Goal: Navigation & Orientation: Find specific page/section

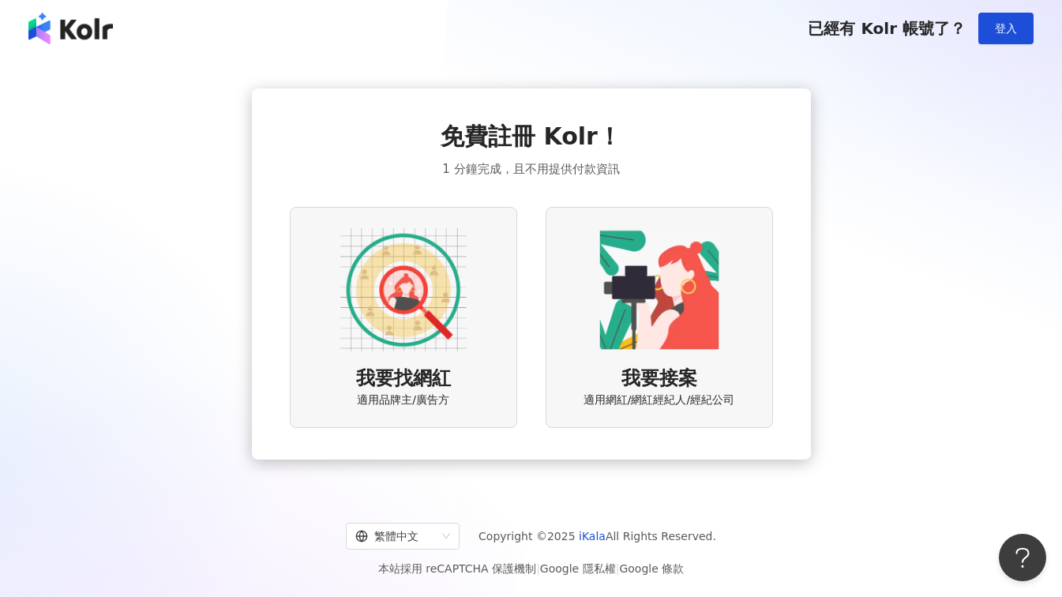
click at [403, 331] on img at bounding box center [403, 290] width 126 height 126
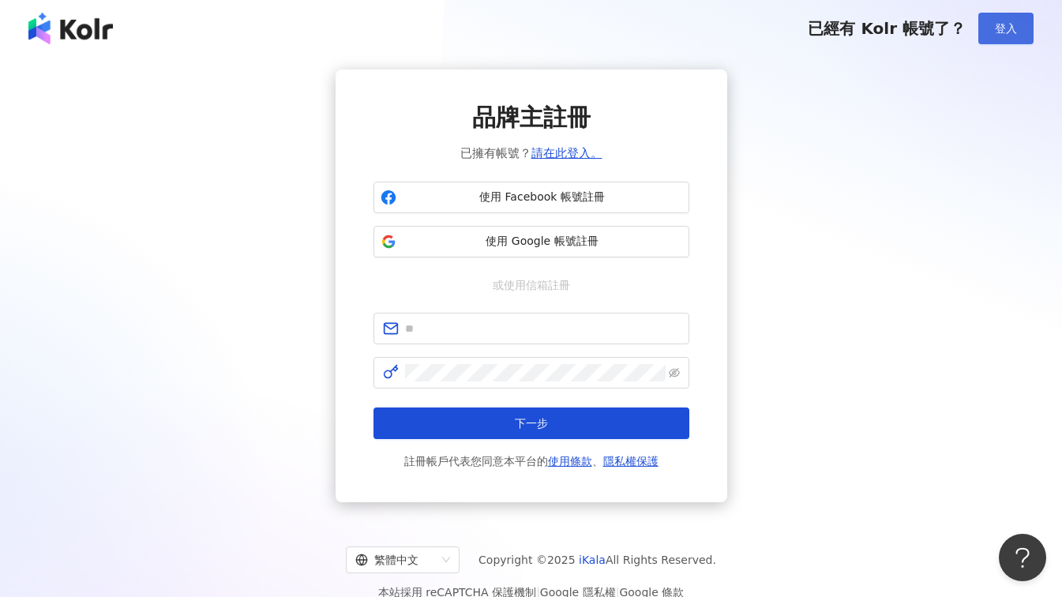
click at [1013, 31] on span "登入" at bounding box center [1006, 28] width 22 height 13
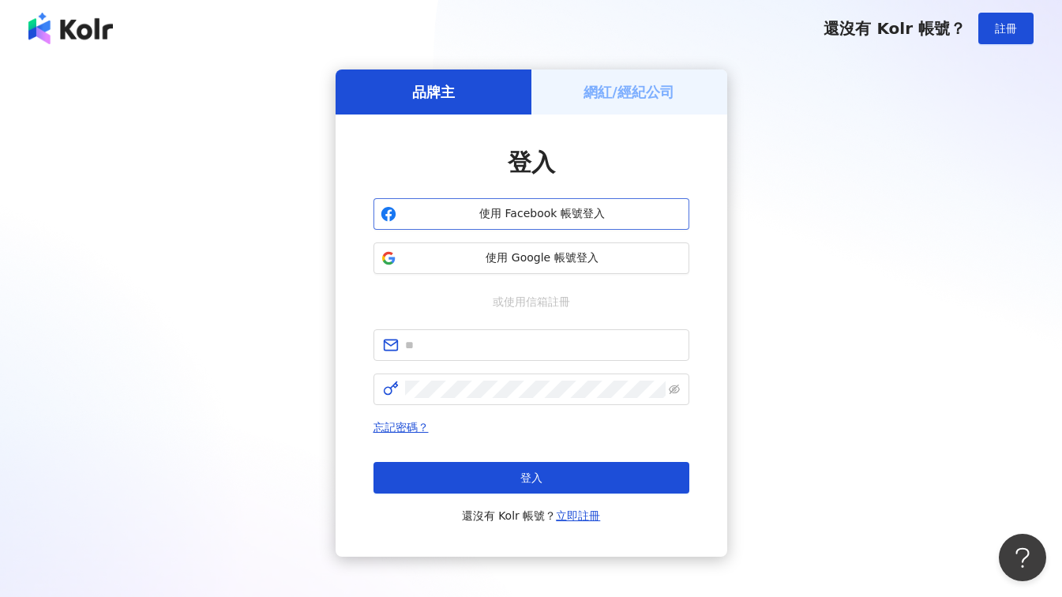
click at [556, 222] on button "使用 Facebook 帳號登入" at bounding box center [531, 214] width 316 height 32
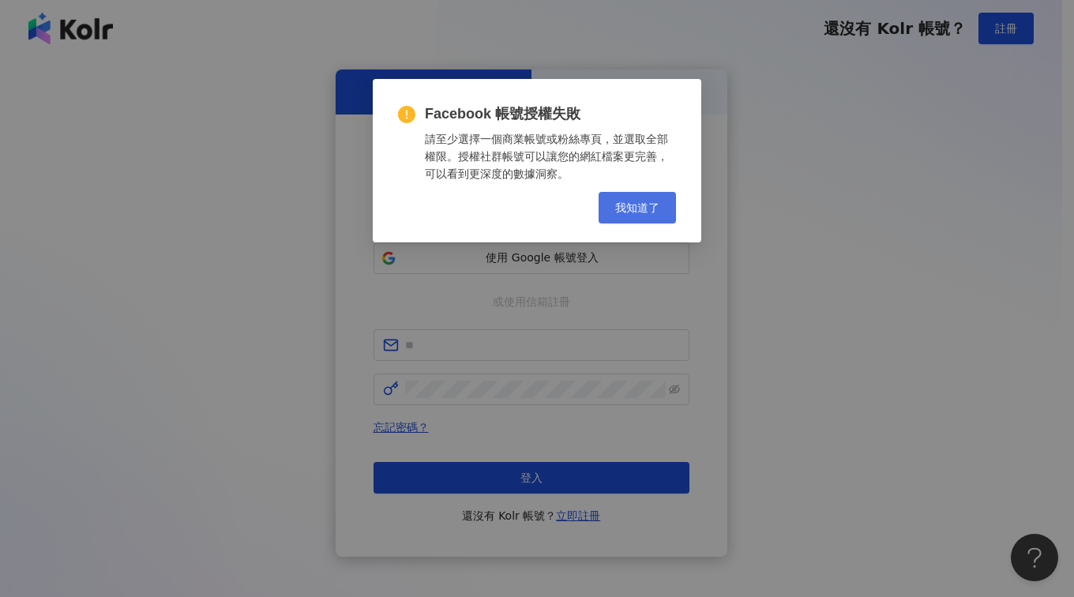
click at [618, 214] on span "我知道了" at bounding box center [637, 207] width 44 height 13
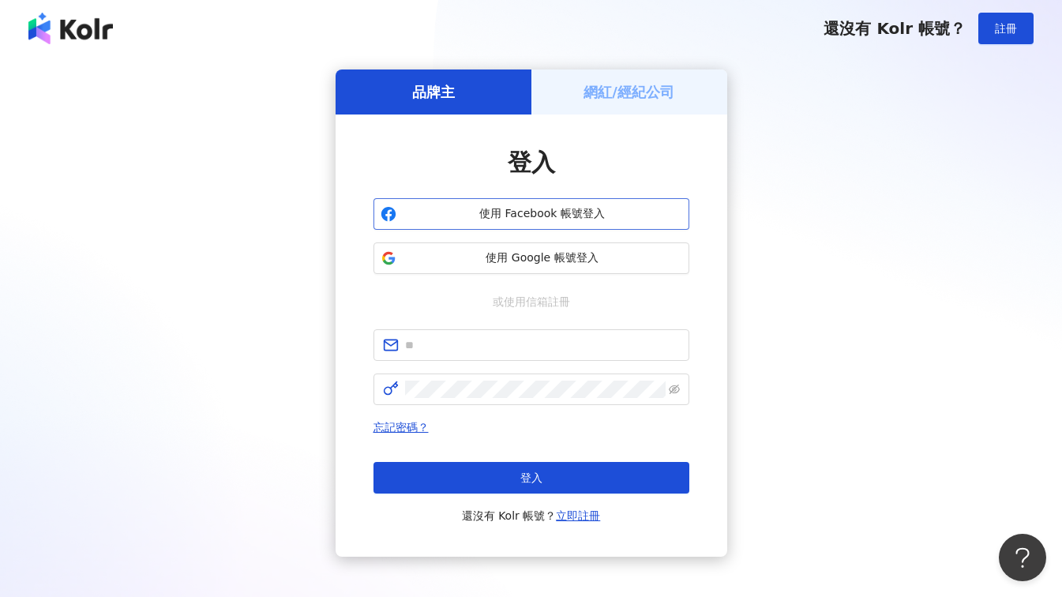
click at [576, 219] on span "使用 Facebook 帳號登入" at bounding box center [542, 214] width 279 height 16
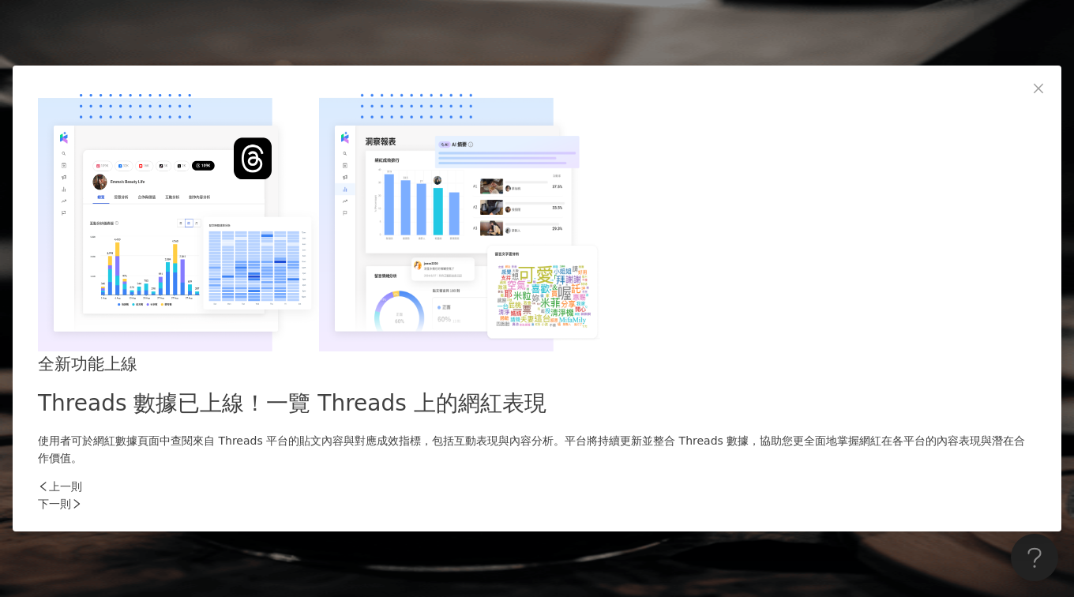
click at [801, 495] on div "下一則" at bounding box center [537, 503] width 998 height 17
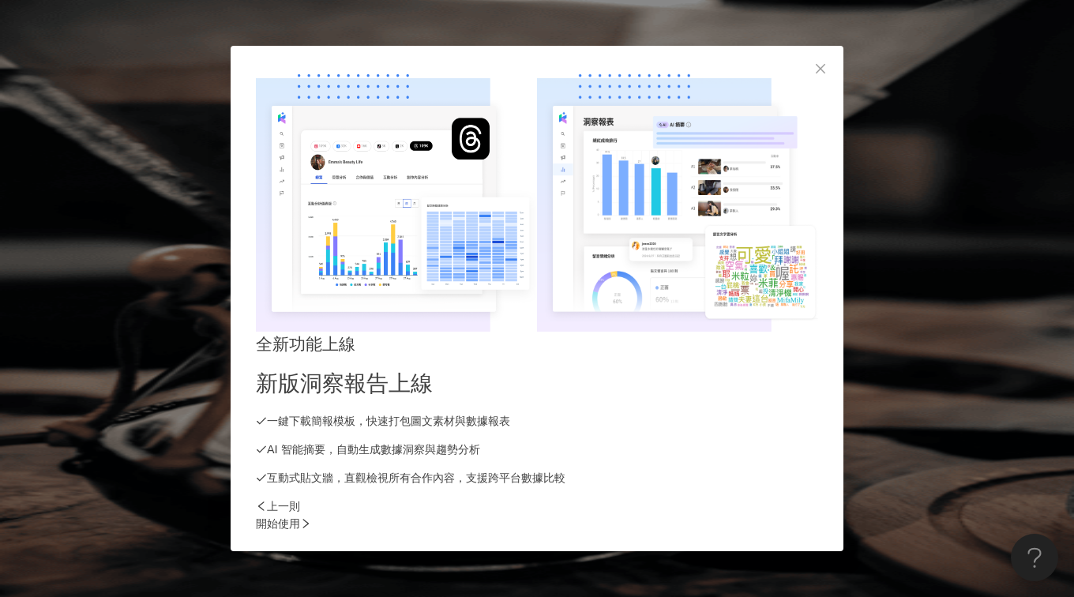
click at [800, 515] on div "開始使用" at bounding box center [537, 523] width 562 height 17
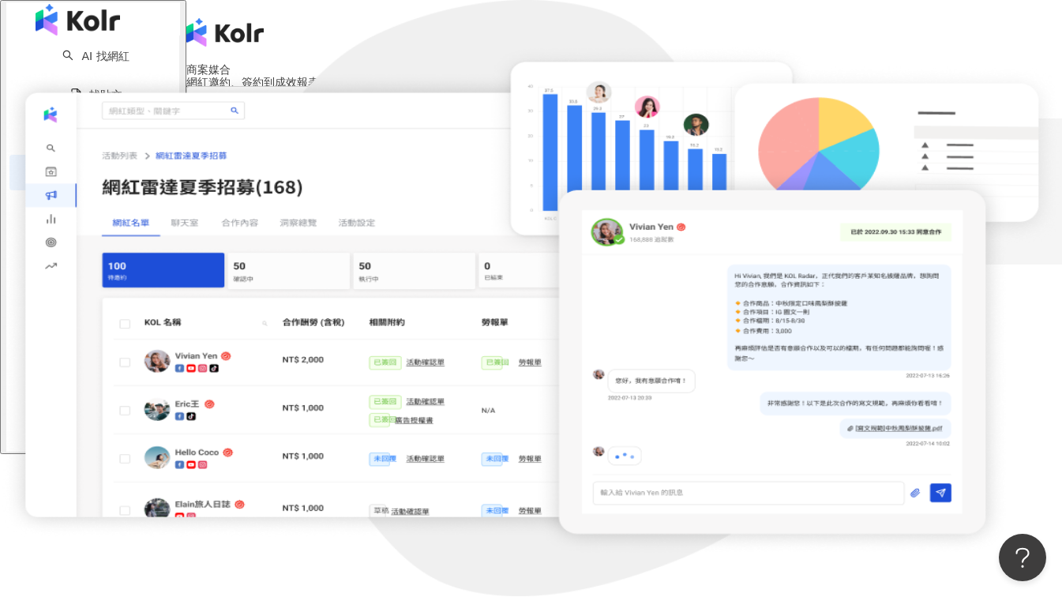
click at [265, 118] on button "申請搶先試用" at bounding box center [225, 109] width 79 height 17
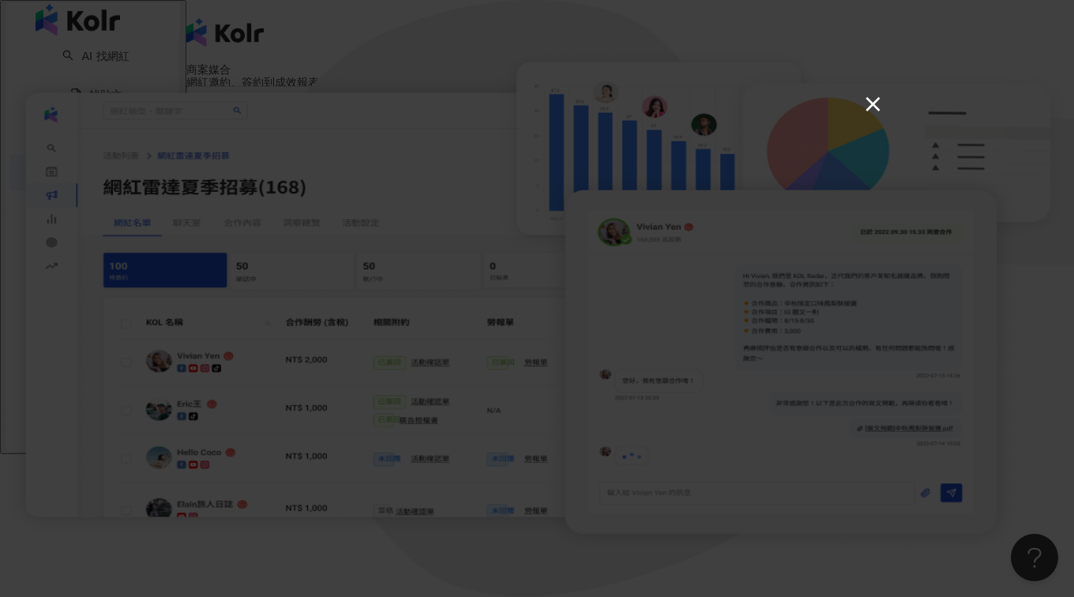
click at [869, 103] on button "×" at bounding box center [871, 103] width 19 height 19
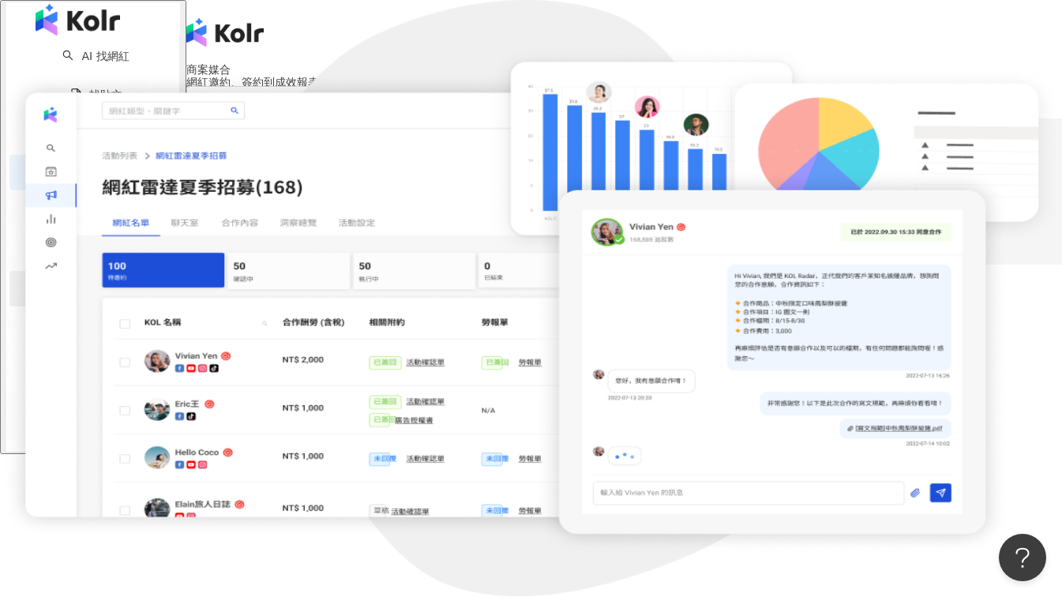
click at [159, 302] on div "競品分析" at bounding box center [92, 289] width 167 height 36
